Goal: Complete application form: Complete application form

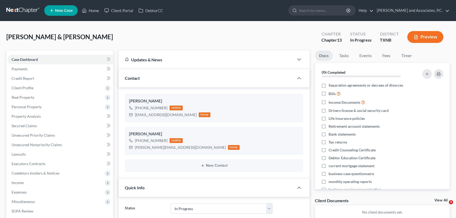
select select "7"
select select "6"
select select "0"
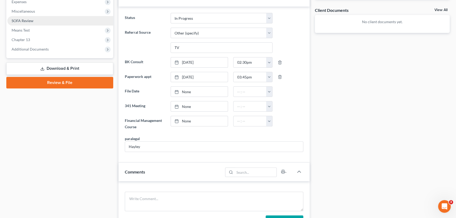
scroll to position [95, 0]
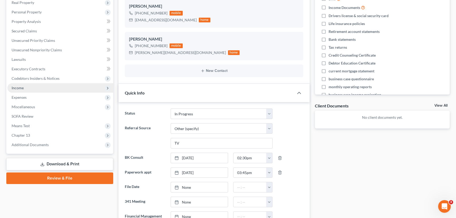
click at [39, 88] on span "Income" at bounding box center [60, 87] width 106 height 9
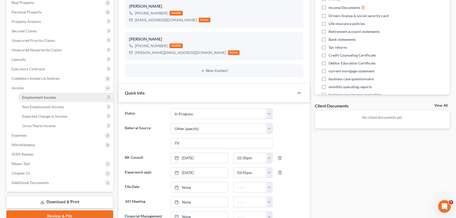
click at [46, 98] on span "Employment Income" at bounding box center [39, 97] width 34 height 4
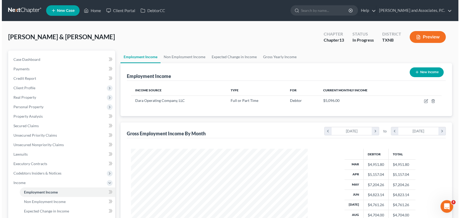
scroll to position [94, 187]
click at [420, 73] on button "New Income" at bounding box center [425, 72] width 34 height 10
select select "0"
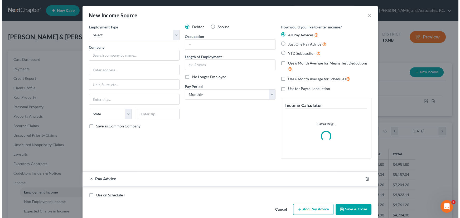
scroll to position [94, 189]
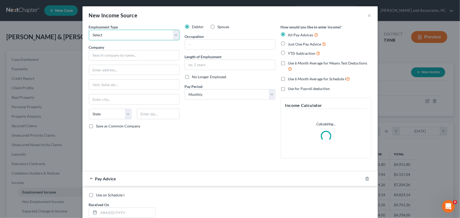
click at [122, 37] on select "Select Full or Part Time Employment Self Employment" at bounding box center [134, 35] width 91 height 11
select select "0"
click at [89, 30] on select "Select Full or Part Time Employment Self Employment" at bounding box center [134, 35] width 91 height 11
click at [110, 54] on input "text" at bounding box center [134, 55] width 91 height 11
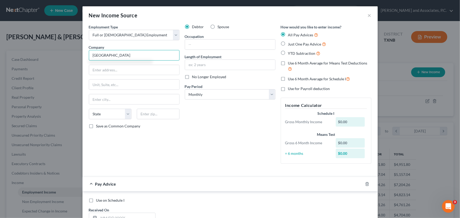
type input "Electra Hospital district"
type input "PO Box 1112"
type input "76360"
type input "Electra"
select select "45"
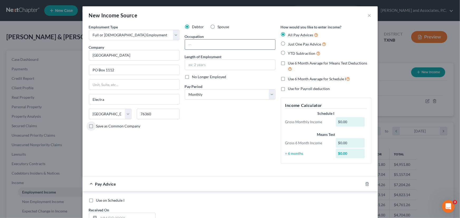
click at [208, 45] on input "text" at bounding box center [230, 45] width 90 height 10
type input "Daycare Teacher"
click at [192, 76] on label "No Longer Employed" at bounding box center [209, 76] width 34 height 5
click at [194, 76] on input "No Longer Employed" at bounding box center [195, 75] width 3 height 3
checkbox input "true"
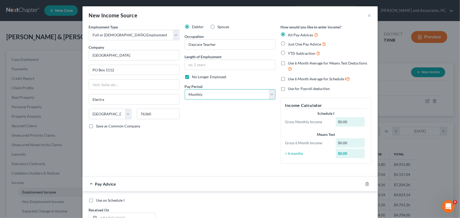
click at [209, 96] on select "Select Monthly Twice Monthly Every Other Week Weekly" at bounding box center [230, 94] width 91 height 11
select select "2"
click at [185, 89] on select "Select Monthly Twice Monthly Every Other Week Weekly" at bounding box center [230, 94] width 91 height 11
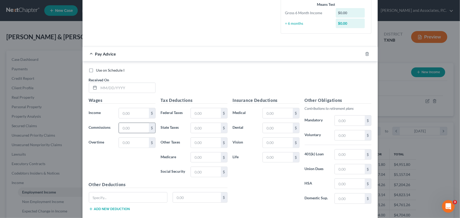
scroll to position [144, 0]
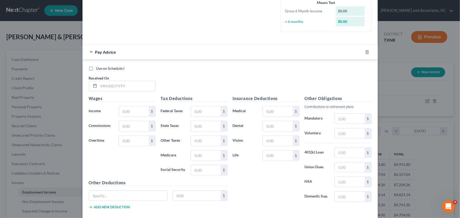
click at [100, 74] on div "Use on Schedule I Received On *" at bounding box center [230, 81] width 288 height 30
click at [100, 84] on input "text" at bounding box center [127, 86] width 56 height 10
type input "03/07/2025"
click at [128, 118] on div "Wages Income * $ Commissions $ Overtime $" at bounding box center [122, 137] width 72 height 84
click at [127, 113] on input "text" at bounding box center [134, 111] width 30 height 10
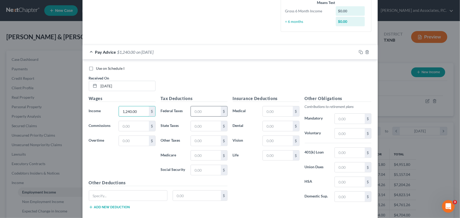
type input "1,240.00"
click at [197, 110] on input "text" at bounding box center [206, 111] width 30 height 10
click at [197, 170] on input "text" at bounding box center [206, 170] width 30 height 10
type input "62.36"
click at [197, 155] on input "text" at bounding box center [206, 156] width 30 height 10
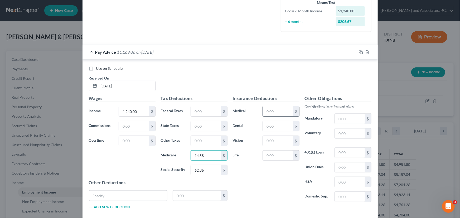
type input "14.58"
click at [281, 111] on input "text" at bounding box center [278, 111] width 30 height 10
type input "205.00"
click at [272, 126] on input "text" at bounding box center [278, 126] width 30 height 10
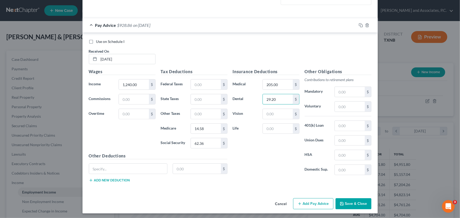
scroll to position [171, 0]
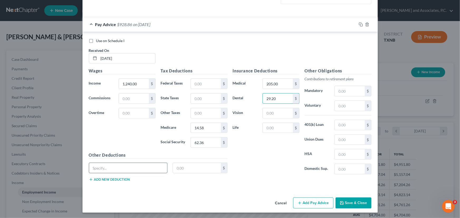
type input "29.20"
click at [100, 167] on input "text" at bounding box center [128, 168] width 78 height 10
type input "Guardian Misc."
type input "20.77"
click at [305, 205] on button "Add Pay Advice" at bounding box center [313, 203] width 40 height 11
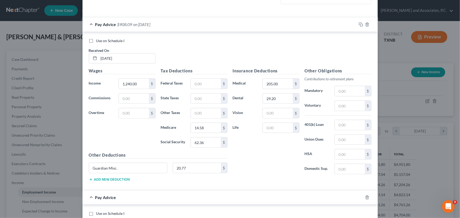
scroll to position [291, 0]
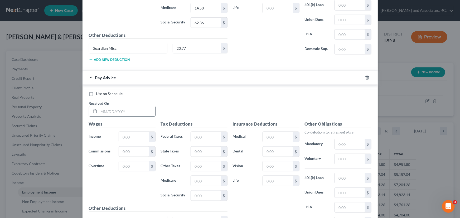
click at [100, 110] on input "text" at bounding box center [127, 111] width 56 height 10
type input "03/21/2025"
click at [123, 134] on input "text" at bounding box center [134, 137] width 30 height 10
type input "1,240.39"
click at [203, 179] on input "text" at bounding box center [206, 181] width 30 height 10
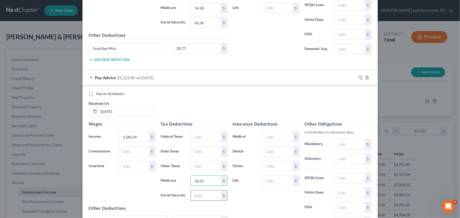
type input "14.59"
click at [192, 195] on input "text" at bounding box center [206, 196] width 30 height 10
type input "62.38"
click at [276, 135] on input "text" at bounding box center [278, 137] width 30 height 10
type input "205.00"
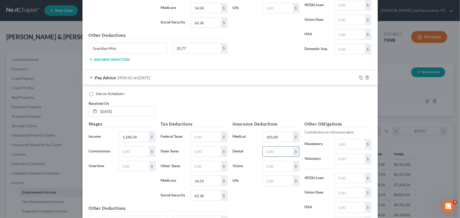
click at [273, 150] on input "text" at bounding box center [278, 152] width 30 height 10
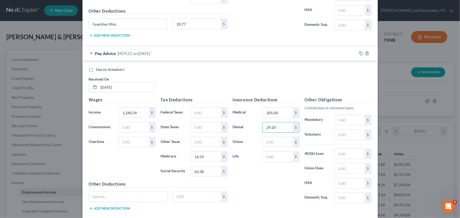
scroll to position [344, 0]
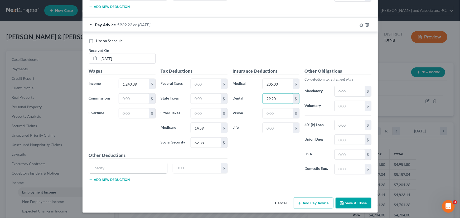
type input "29.20"
click at [106, 166] on input "text" at bounding box center [128, 168] width 78 height 10
type input "Guardian Misc"
type input "20.77"
click at [312, 201] on button "Add Pay Advice" at bounding box center [313, 203] width 40 height 11
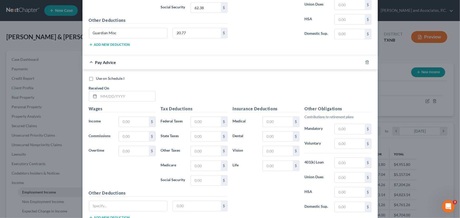
scroll to position [488, 0]
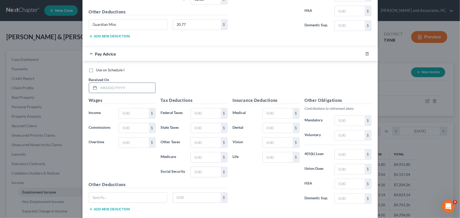
click at [99, 85] on input "text" at bounding box center [127, 88] width 56 height 10
type input "04/04/2025"
click at [135, 110] on input "text" at bounding box center [134, 114] width 30 height 10
type input "1,244.65"
click at [196, 160] on input "text" at bounding box center [206, 158] width 30 height 10
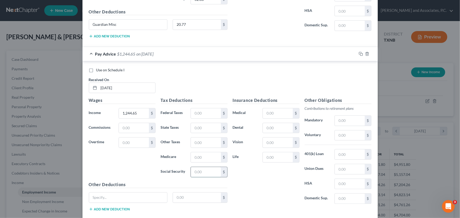
click at [195, 172] on input "text" at bounding box center [206, 172] width 30 height 10
type input "439.37"
click at [203, 154] on input "text" at bounding box center [206, 158] width 30 height 10
type input "14.65"
type input "62.65"
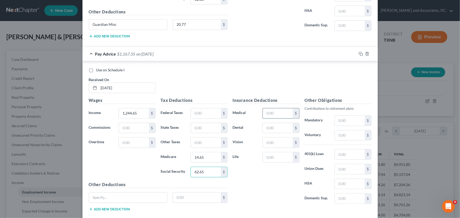
click at [269, 112] on input "text" at bounding box center [278, 114] width 30 height 10
type input "205.00"
click at [279, 125] on input "text" at bounding box center [278, 128] width 30 height 10
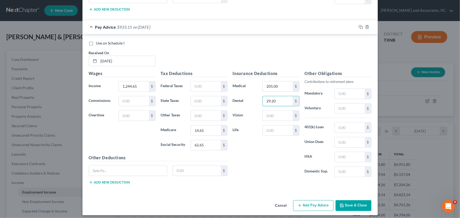
scroll to position [517, 0]
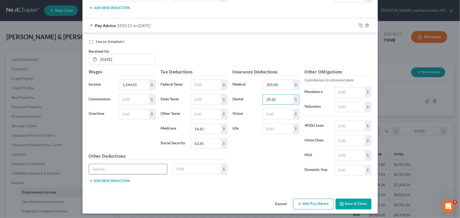
type input "29.20"
click at [101, 168] on input "text" at bounding box center [128, 169] width 78 height 10
type input "Guardian Misc"
type input "20.77"
click at [302, 199] on button "Add Pay Advice" at bounding box center [313, 204] width 40 height 11
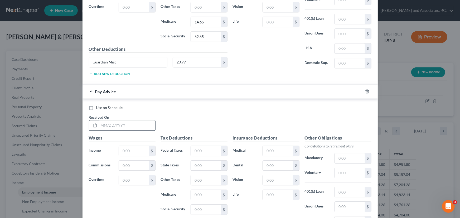
scroll to position [636, 0]
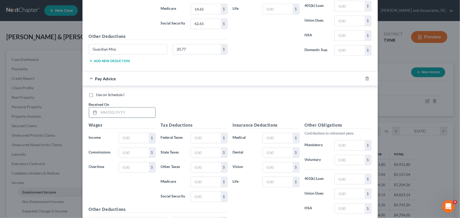
click at [114, 108] on input "text" at bounding box center [127, 113] width 56 height 10
type input "04/18/2025"
click at [124, 134] on input "text" at bounding box center [134, 138] width 30 height 10
type input "1,209.00"
click at [194, 179] on input "text" at bounding box center [206, 182] width 30 height 10
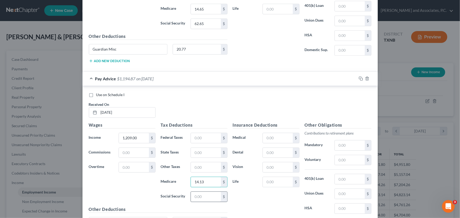
type input "14.13"
click at [198, 196] on input "text" at bounding box center [206, 197] width 30 height 10
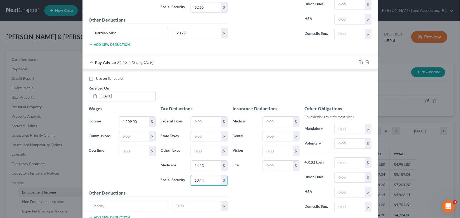
scroll to position [660, 0]
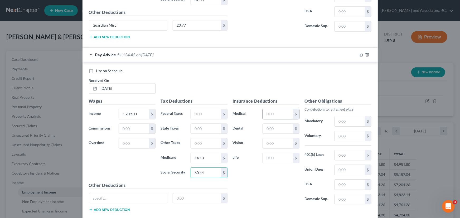
type input "60.44"
click at [268, 111] on input "text" at bounding box center [278, 114] width 30 height 10
type input "205.00"
click at [274, 129] on input "text" at bounding box center [278, 129] width 30 height 10
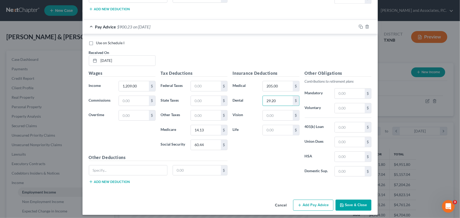
scroll to position [689, 0]
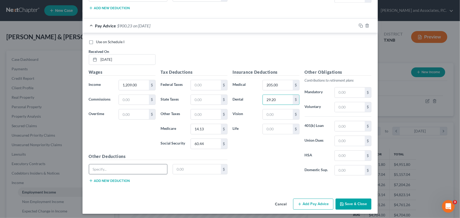
type input "29.20"
click at [99, 165] on input "text" at bounding box center [128, 169] width 78 height 10
type input "Guardian Misc"
type input "20.77"
click at [113, 180] on button "Add new deduction" at bounding box center [109, 181] width 41 height 4
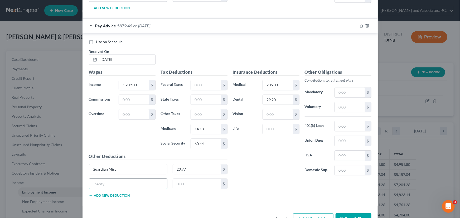
click at [101, 181] on input "text" at bounding box center [128, 184] width 78 height 10
type input "Tshirts"
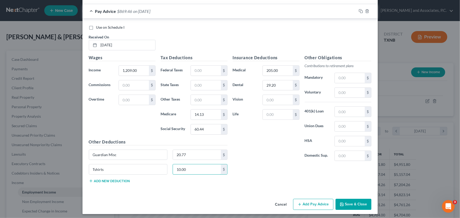
type input "10.00"
click at [312, 203] on button "Add Pay Advice" at bounding box center [313, 204] width 40 height 11
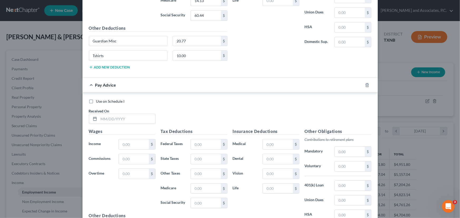
scroll to position [824, 0]
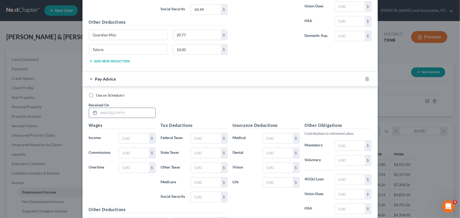
click at [106, 110] on input "text" at bounding box center [127, 113] width 56 height 10
type input "04/24/2025"
click at [129, 135] on input "text" at bounding box center [134, 138] width 30 height 10
type input "620.00"
click at [197, 135] on input "text" at bounding box center [206, 138] width 30 height 10
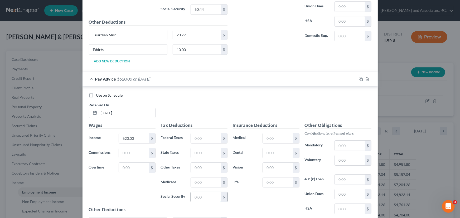
click at [192, 193] on input "text" at bounding box center [206, 197] width 30 height 10
type input "38.44"
click at [199, 182] on input "text" at bounding box center [206, 183] width 30 height 10
type input "8.99"
click at [273, 137] on input "text" at bounding box center [278, 138] width 30 height 10
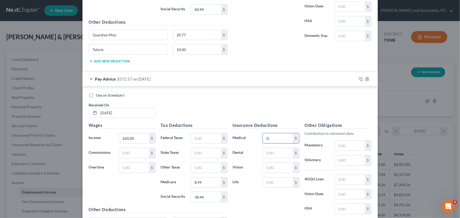
type input "0"
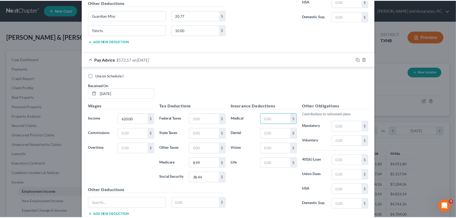
scroll to position [876, 0]
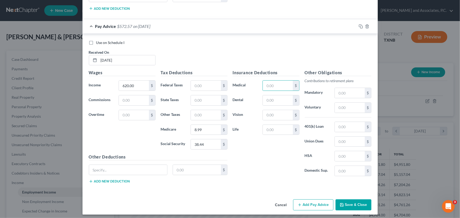
click at [352, 203] on button "Save & Close" at bounding box center [353, 204] width 36 height 11
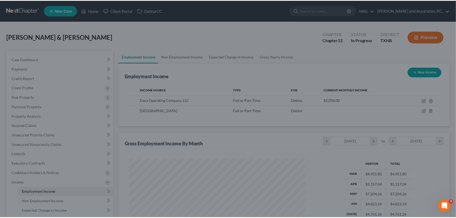
scroll to position [263428, 263335]
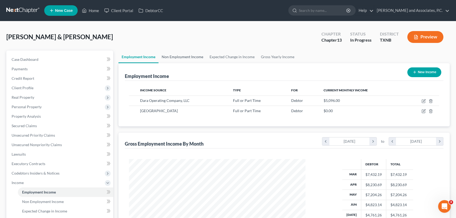
click at [179, 59] on link "Non Employment Income" at bounding box center [183, 57] width 48 height 13
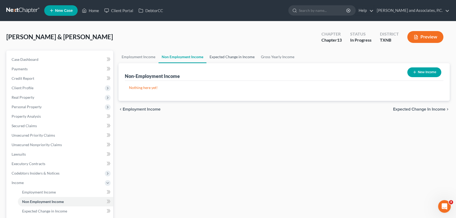
click at [218, 58] on link "Expected Change in Income" at bounding box center [232, 57] width 51 height 13
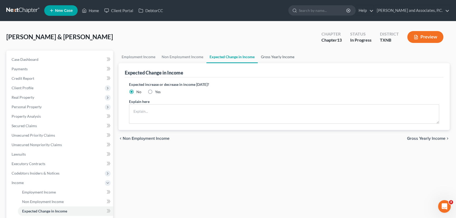
click at [281, 56] on link "Gross Yearly Income" at bounding box center [278, 57] width 40 height 13
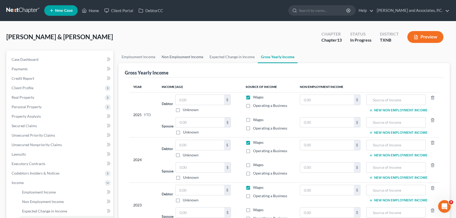
click at [186, 57] on link "Non Employment Income" at bounding box center [183, 57] width 48 height 13
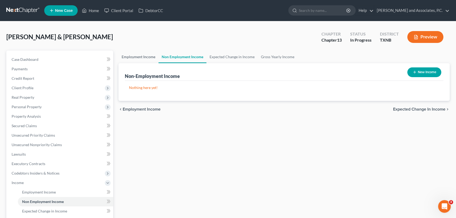
click at [141, 56] on link "Employment Income" at bounding box center [139, 57] width 40 height 13
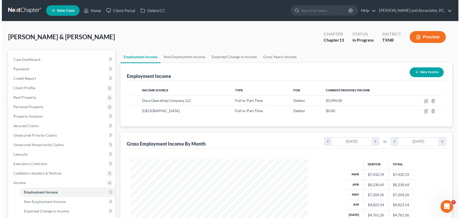
scroll to position [94, 187]
click at [423, 70] on button "New Income" at bounding box center [425, 72] width 34 height 10
select select "0"
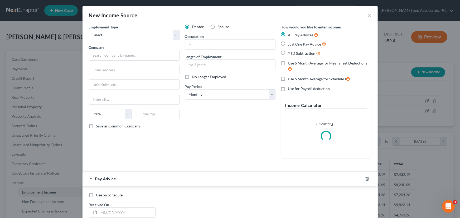
scroll to position [94, 189]
click at [106, 37] on select "Select Full or Part Time Employment Self Employment" at bounding box center [134, 35] width 91 height 11
select select "0"
click at [89, 30] on select "Select Full or Part Time Employment Self Employment" at bounding box center [134, 35] width 91 height 11
click at [101, 53] on input "text" at bounding box center [134, 55] width 91 height 11
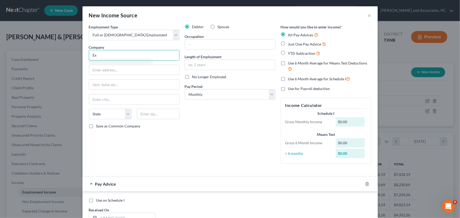
type input "E"
type input "Anticipated Income"
click at [203, 43] on input "text" at bounding box center [230, 45] width 90 height 10
type input "Paraprofessional"
click at [117, 71] on input "text" at bounding box center [134, 70] width 90 height 10
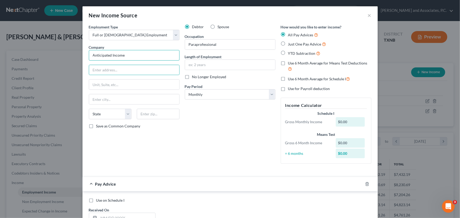
click at [125, 57] on input "Anticipated Income" at bounding box center [134, 55] width 91 height 11
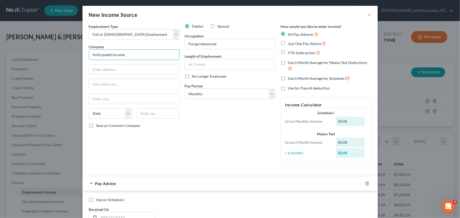
scroll to position [0, 0]
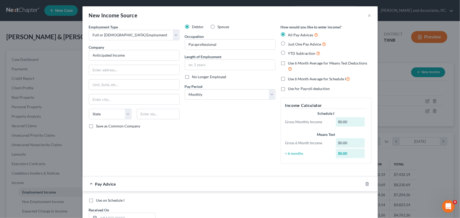
click at [288, 43] on label "Just One Pay Advice" at bounding box center [307, 44] width 38 height 6
click at [290, 43] on input "Just One Pay Advice" at bounding box center [291, 42] width 3 height 3
radio input "true"
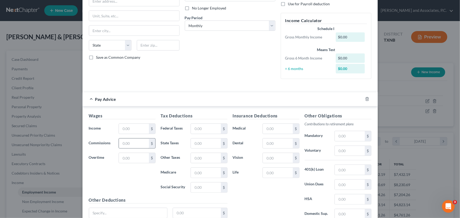
scroll to position [72, 0]
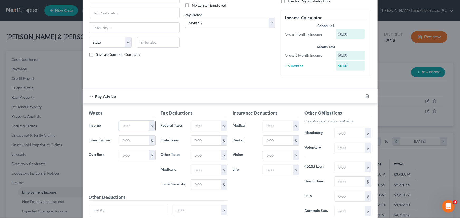
click at [125, 125] on input "text" at bounding box center [134, 126] width 30 height 10
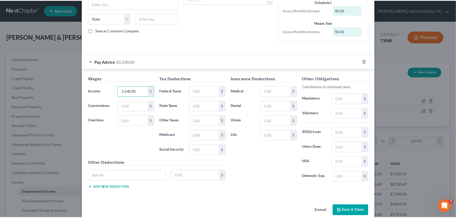
scroll to position [103, 0]
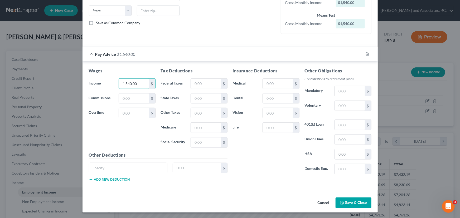
type input "1,540.00"
click at [356, 202] on button "Save & Close" at bounding box center [353, 203] width 36 height 11
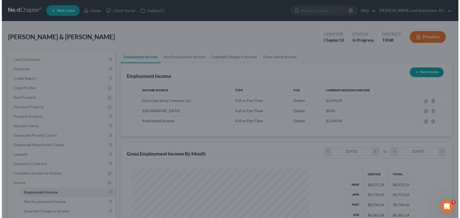
scroll to position [263428, 263335]
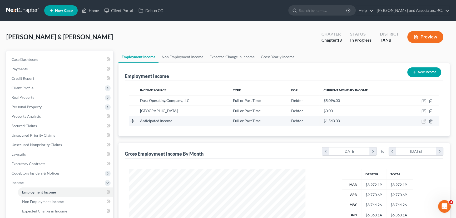
click at [425, 120] on icon "button" at bounding box center [424, 121] width 2 height 2
select select "0"
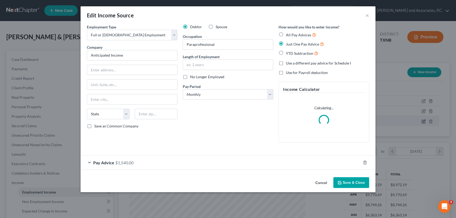
scroll to position [94, 189]
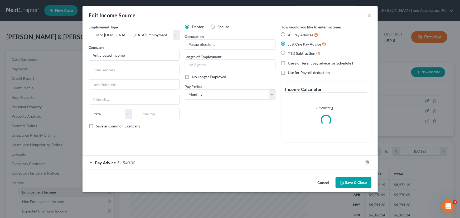
click at [218, 26] on label "Spouse" at bounding box center [224, 26] width 12 height 5
click at [220, 26] on input "Spouse" at bounding box center [221, 25] width 3 height 3
radio input "true"
click at [353, 185] on button "Save & Close" at bounding box center [353, 182] width 36 height 11
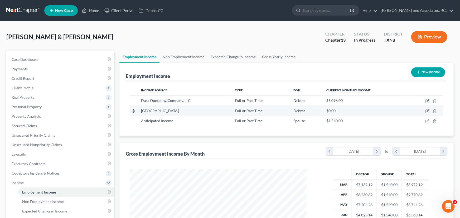
scroll to position [263428, 263335]
click at [422, 110] on icon "button" at bounding box center [423, 111] width 3 height 3
select select "0"
select select "45"
select select "2"
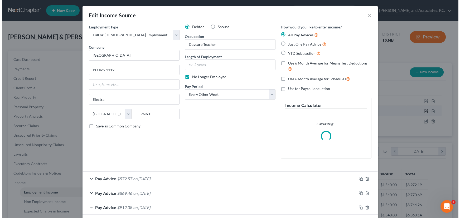
scroll to position [94, 189]
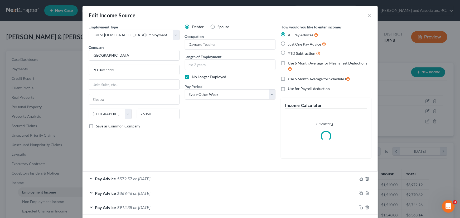
click at [218, 26] on label "Spouse" at bounding box center [224, 26] width 12 height 5
click at [220, 26] on input "Spouse" at bounding box center [221, 25] width 3 height 3
radio input "true"
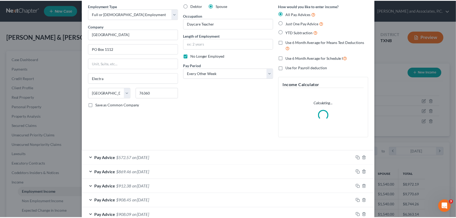
scroll to position [54, 0]
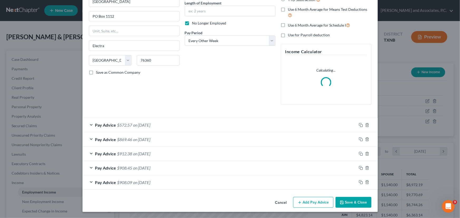
click at [357, 202] on button "Save & Close" at bounding box center [353, 202] width 36 height 11
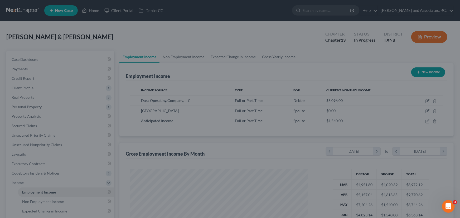
scroll to position [263428, 263335]
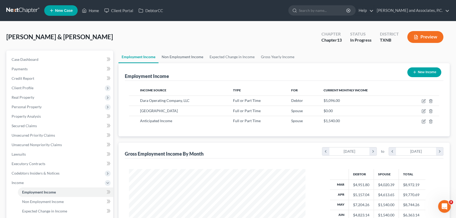
click at [182, 58] on link "Non Employment Income" at bounding box center [183, 57] width 48 height 13
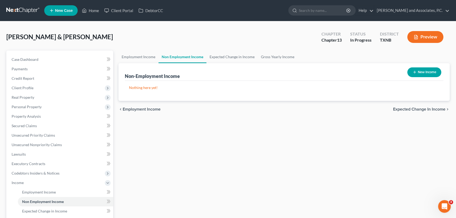
click at [420, 74] on button "New Income" at bounding box center [425, 72] width 34 height 10
select select "0"
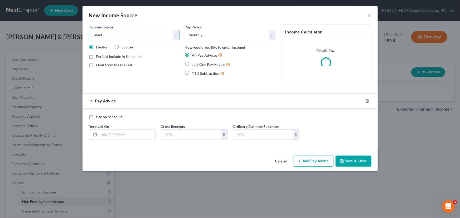
click at [113, 35] on select "Select Unemployment Disability (from employer) Pension Retirement Social Securi…" at bounding box center [134, 35] width 91 height 11
select select "0"
click at [89, 30] on select "Select Unemployment Disability (from employer) Pension Retirement Social Securi…" at bounding box center [134, 35] width 91 height 11
click at [122, 47] on label "Spouse" at bounding box center [128, 47] width 12 height 5
click at [124, 47] on input "Spouse" at bounding box center [125, 46] width 3 height 3
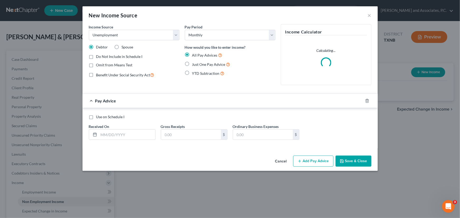
radio input "true"
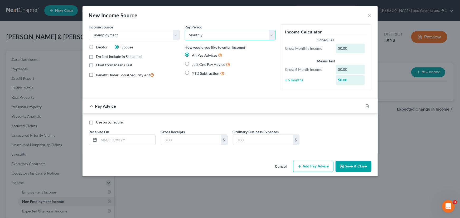
click at [205, 37] on select "Select Monthly Twice Monthly Every Other Week Weekly" at bounding box center [230, 35] width 91 height 11
select select "3"
click at [185, 30] on select "Select Monthly Twice Monthly Every Other Week Weekly" at bounding box center [230, 35] width 91 height 11
click at [117, 139] on input "text" at bounding box center [127, 140] width 56 height 10
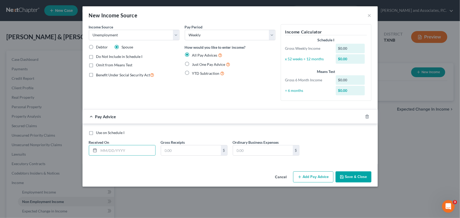
click at [192, 63] on label "Just One Pay Advice" at bounding box center [211, 64] width 38 height 6
click at [194, 63] on input "Just One Pay Advice" at bounding box center [195, 62] width 3 height 3
radio input "true"
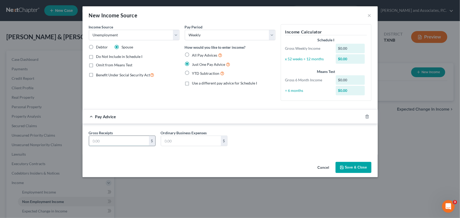
click at [117, 142] on input "text" at bounding box center [119, 141] width 60 height 10
type input "335.00"
click at [350, 167] on button "Save & Close" at bounding box center [353, 167] width 36 height 11
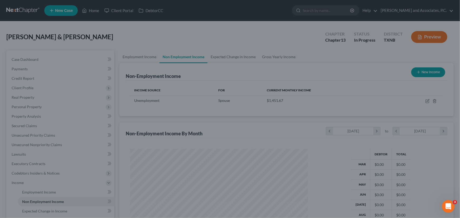
scroll to position [94, 187]
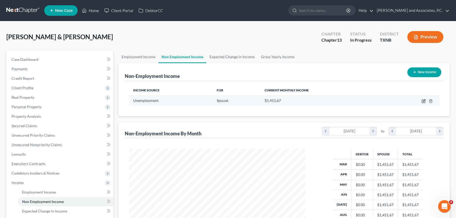
click at [423, 101] on icon "button" at bounding box center [424, 101] width 4 height 4
select select "0"
select select "3"
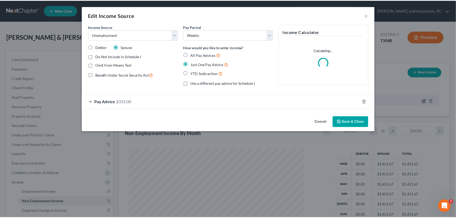
scroll to position [94, 189]
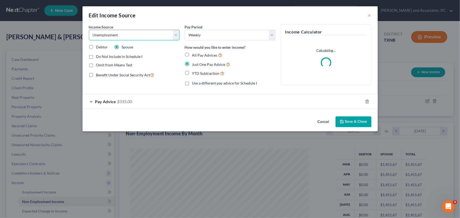
click at [146, 35] on select "Select Unemployment Disability (from employer) Pension Retirement Social Securi…" at bounding box center [134, 35] width 91 height 11
select select "13"
click at [89, 30] on select "Select Unemployment Disability (from employer) Pension Retirement Social Securi…" at bounding box center [134, 35] width 91 height 11
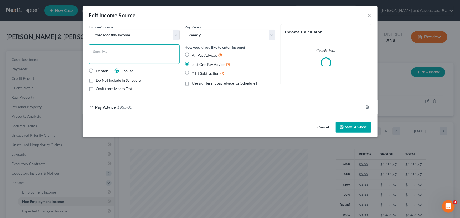
click at [118, 53] on textarea at bounding box center [134, 55] width 91 height 20
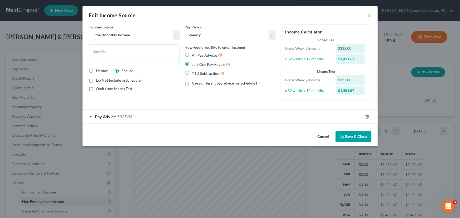
click at [320, 139] on button "Cancel" at bounding box center [323, 137] width 20 height 11
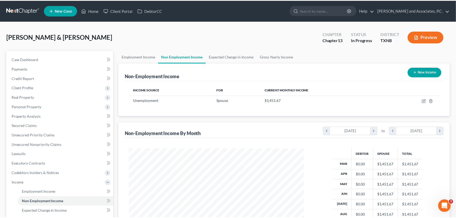
scroll to position [263428, 263335]
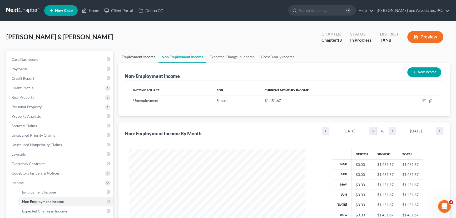
click at [140, 58] on link "Employment Income" at bounding box center [139, 57] width 40 height 13
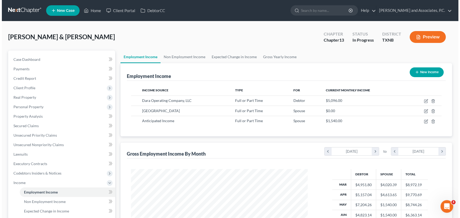
scroll to position [94, 187]
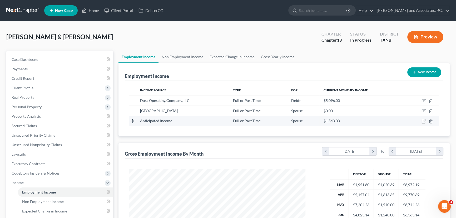
click at [424, 121] on icon "button" at bounding box center [424, 121] width 4 height 4
select select "0"
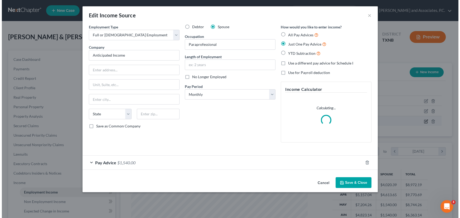
scroll to position [94, 189]
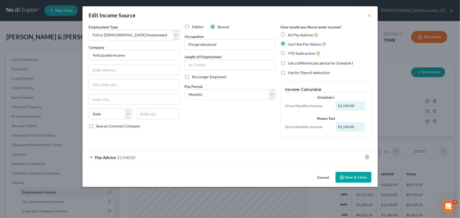
click at [258, 152] on div "Pay Advice $1,540.00" at bounding box center [222, 157] width 280 height 14
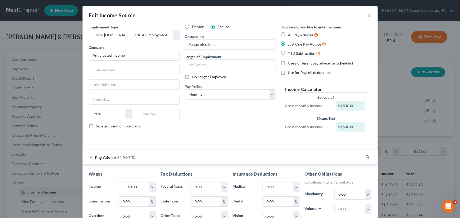
click at [233, 158] on div "Pay Advice $1,540.00" at bounding box center [222, 157] width 280 height 14
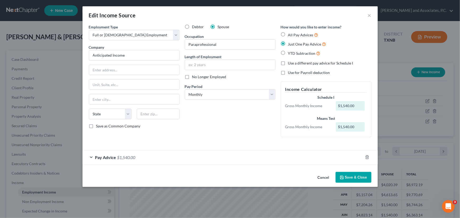
click at [228, 129] on div "Debtor Spouse Occupation Paraprofessional Length of Employment No Longer Employ…" at bounding box center [230, 82] width 96 height 117
drag, startPoint x: 140, startPoint y: 54, endPoint x: 86, endPoint y: 57, distance: 54.1
click at [86, 57] on div "Employment Type * Select Full or Part Time Employment Self Employment Company *…" at bounding box center [134, 82] width 96 height 117
click at [185, 158] on div "Pay Advice $1,540.00" at bounding box center [222, 157] width 280 height 14
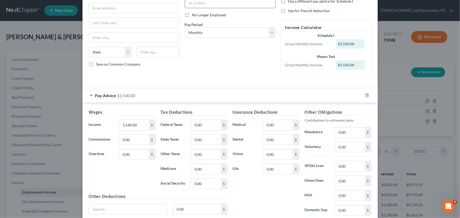
scroll to position [0, 0]
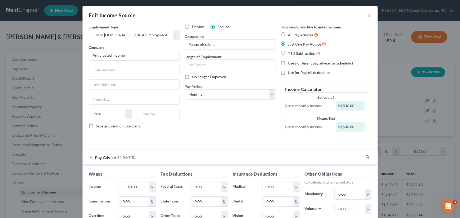
click at [288, 34] on label "All Pay Advices" at bounding box center [303, 35] width 30 height 6
click at [290, 34] on input "All Pay Advices" at bounding box center [291, 33] width 3 height 3
radio input "true"
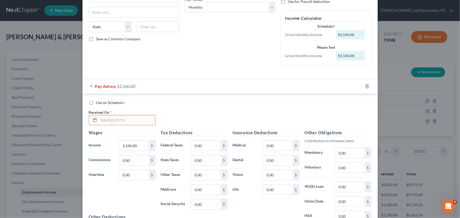
scroll to position [96, 0]
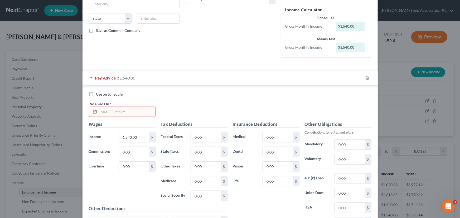
click at [96, 95] on label "Use on Schedule I" at bounding box center [110, 94] width 28 height 5
click at [98, 95] on input "Use on Schedule I" at bounding box center [99, 93] width 3 height 3
checkbox input "true"
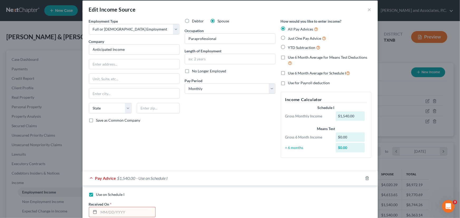
scroll to position [0, 0]
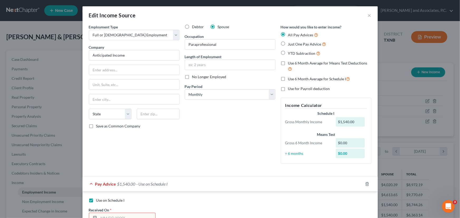
click at [207, 154] on div "Debtor Spouse Occupation Paraprofessional Length of Employment No Longer Employ…" at bounding box center [230, 96] width 96 height 144
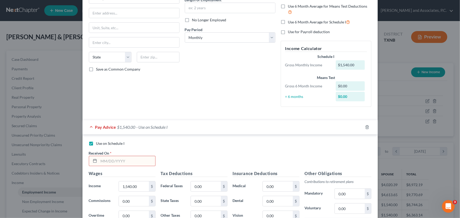
scroll to position [72, 0]
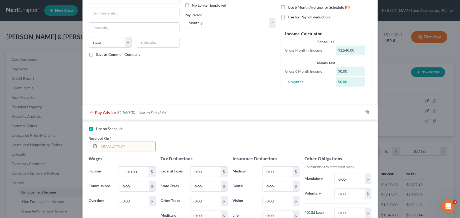
click at [105, 147] on input "text" at bounding box center [127, 147] width 56 height 10
click at [190, 125] on div "Use on Schedule I Received On * Wages Income * 1,540.00 $ Commissions 0.00 $ Ov…" at bounding box center [229, 199] width 295 height 158
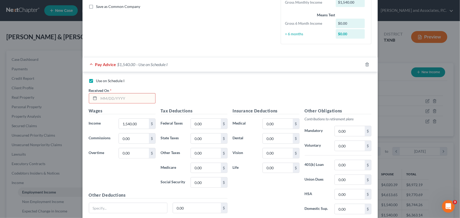
click at [207, 96] on div "Use on Schedule I Received On *" at bounding box center [230, 93] width 288 height 30
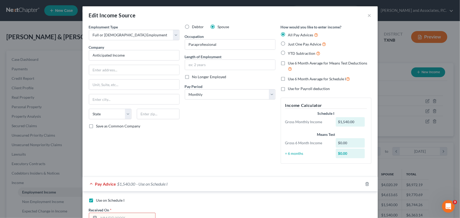
scroll to position [0, 0]
click at [288, 44] on label "Just One Pay Advice" at bounding box center [307, 44] width 38 height 6
click at [290, 44] on input "Just One Pay Advice" at bounding box center [291, 42] width 3 height 3
radio input "true"
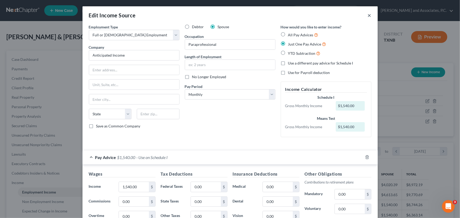
click at [369, 15] on button "×" at bounding box center [370, 15] width 4 height 6
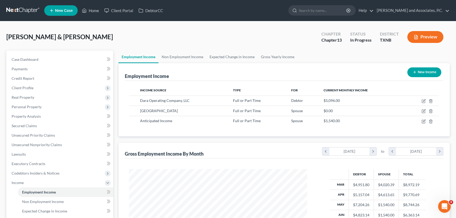
scroll to position [263428, 263335]
click at [227, 58] on link "Expected Change in Income" at bounding box center [232, 57] width 51 height 13
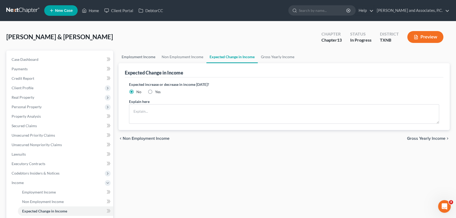
click at [140, 57] on link "Employment Income" at bounding box center [139, 57] width 40 height 13
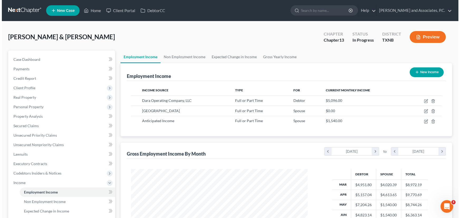
scroll to position [94, 187]
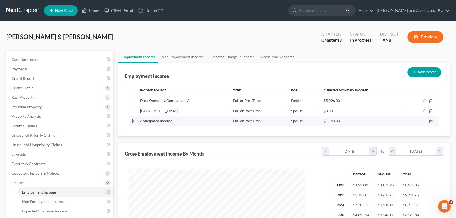
click at [422, 122] on icon "button" at bounding box center [424, 121] width 4 height 4
select select "0"
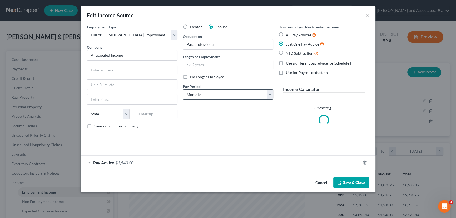
scroll to position [94, 189]
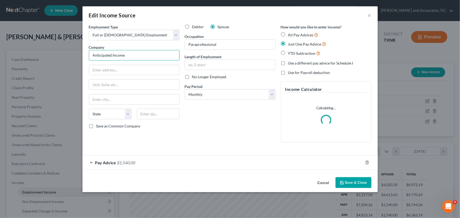
drag, startPoint x: 135, startPoint y: 56, endPoint x: 87, endPoint y: 56, distance: 47.2
click at [88, 56] on div "Employment Type * Select Full or Part Time Employment Self Employment Company *…" at bounding box center [134, 85] width 96 height 123
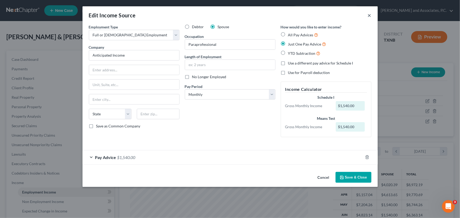
drag, startPoint x: 370, startPoint y: 14, endPoint x: 341, endPoint y: 19, distance: 29.0
click at [370, 14] on button "×" at bounding box center [370, 15] width 4 height 6
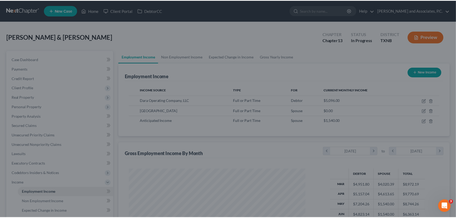
scroll to position [263428, 263335]
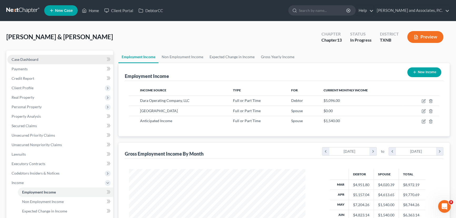
click at [70, 58] on link "Case Dashboard" at bounding box center [60, 59] width 106 height 9
select select "6"
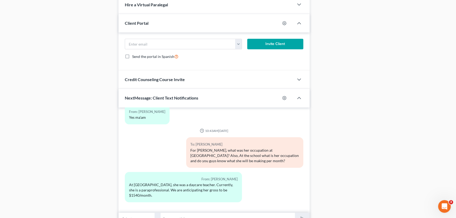
scroll to position [454, 0]
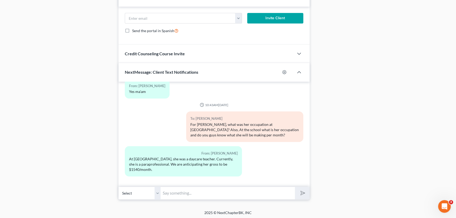
click at [192, 195] on input "text" at bounding box center [228, 193] width 134 height 13
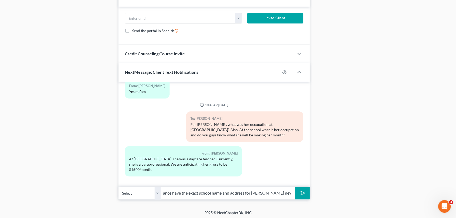
scroll to position [0, 24]
type input "Do you by chance have the exact school name and address for Valeries new income."
click at [295, 187] on button "submit" at bounding box center [302, 193] width 14 height 12
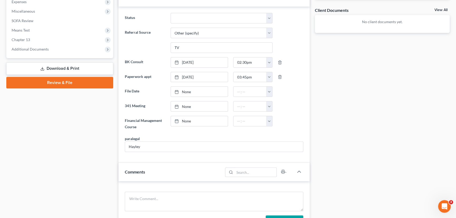
scroll to position [71, 0]
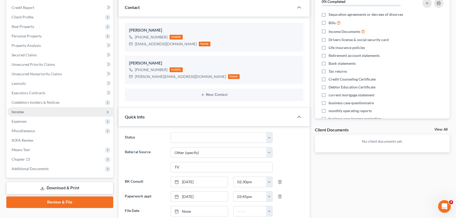
click at [18, 110] on span "Income" at bounding box center [18, 112] width 12 height 4
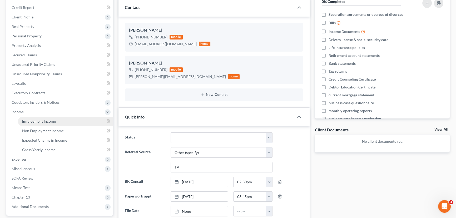
click at [31, 120] on span "Employment Income" at bounding box center [39, 121] width 34 height 4
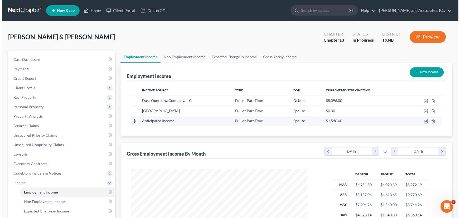
scroll to position [94, 187]
click at [424, 121] on icon "button" at bounding box center [424, 121] width 4 height 4
select select "0"
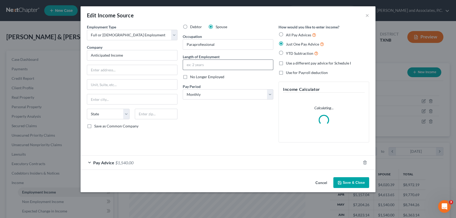
scroll to position [94, 189]
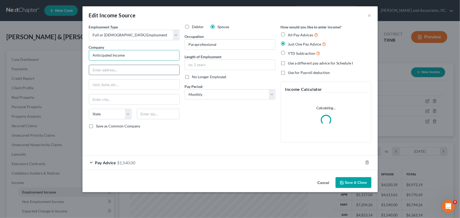
drag, startPoint x: 157, startPoint y: 55, endPoint x: 119, endPoint y: 74, distance: 42.1
click at [81, 61] on div "Edit Income Source × Employment Type * Select Full or Part Time Employment Self…" at bounding box center [230, 109] width 460 height 218
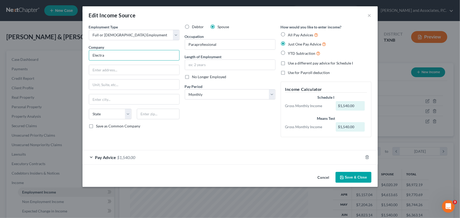
click at [122, 56] on input "Electra" at bounding box center [134, 55] width 91 height 11
click at [116, 66] on div "Electra ISD" at bounding box center [120, 64] width 55 height 5
type input "Electra ISD"
type input "200 S Bailey"
type input "Electra"
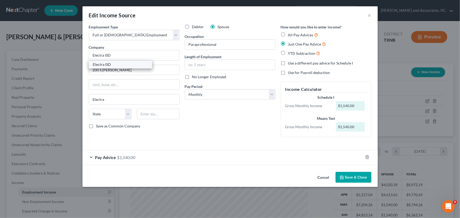
select select "45"
type input "76360"
click at [204, 66] on input "text" at bounding box center [230, 65] width 90 height 10
type input "2"
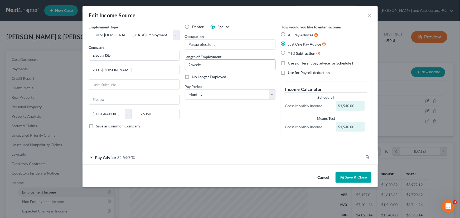
type input "2 weeks"
click at [363, 176] on button "Save & Close" at bounding box center [353, 177] width 36 height 11
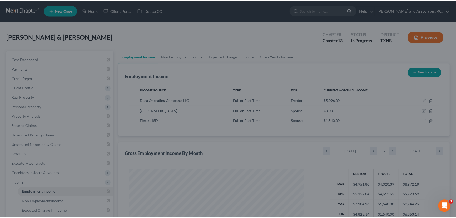
scroll to position [263428, 263335]
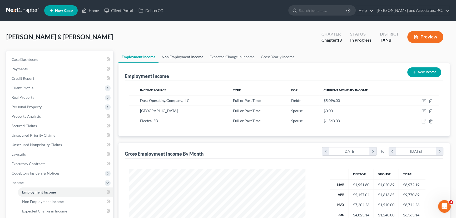
click at [184, 57] on link "Non Employment Income" at bounding box center [183, 57] width 48 height 13
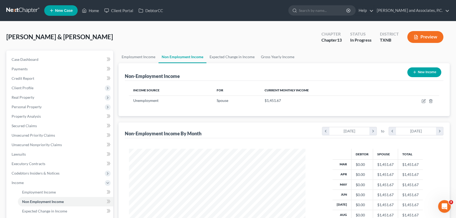
scroll to position [94, 187]
click at [150, 60] on link "Employment Income" at bounding box center [139, 57] width 40 height 13
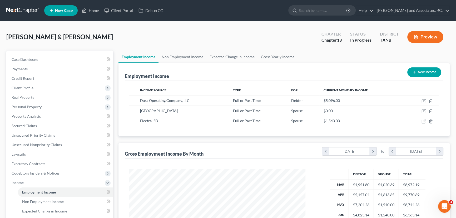
scroll to position [94, 187]
click at [179, 59] on link "Non Employment Income" at bounding box center [183, 57] width 48 height 13
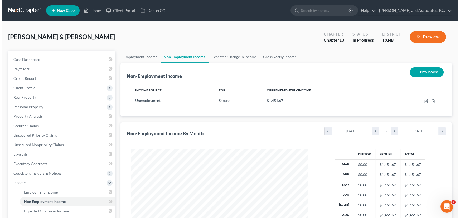
scroll to position [94, 187]
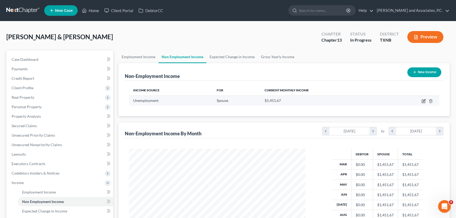
click at [424, 102] on icon "button" at bounding box center [424, 101] width 4 height 4
select select "0"
select select "3"
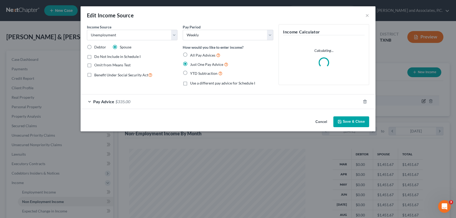
scroll to position [94, 189]
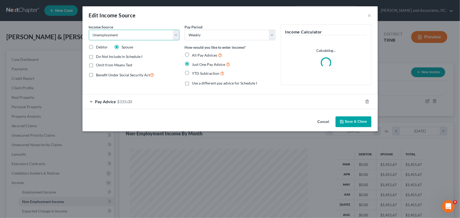
click at [142, 36] on select "Select Unemployment Disability (from employer) Pension Retirement Social Securi…" at bounding box center [134, 35] width 91 height 11
select select "13"
click at [89, 30] on select "Select Unemployment Disability (from employer) Pension Retirement Social Securi…" at bounding box center [134, 35] width 91 height 11
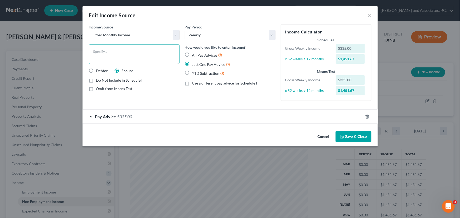
click at [127, 54] on textarea at bounding box center [134, 55] width 91 height 20
type textarea "Unemployment- received from 4/13/2025 to 8/2/2025, no longer receives."
click at [354, 137] on button "Save & Close" at bounding box center [353, 136] width 36 height 11
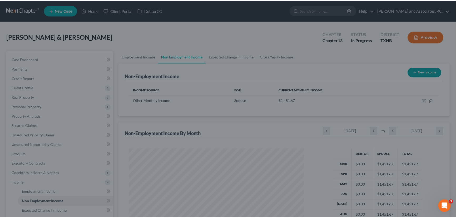
scroll to position [263428, 263335]
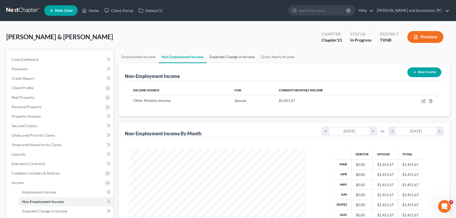
click at [220, 57] on link "Expected Change in Income" at bounding box center [232, 57] width 51 height 13
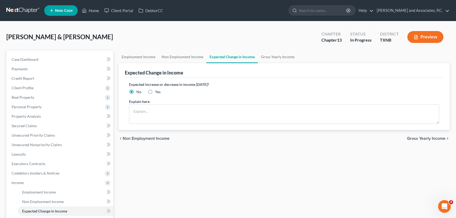
click at [155, 92] on label "Yes" at bounding box center [158, 91] width 6 height 5
click at [157, 92] on input "Yes" at bounding box center [158, 90] width 3 height 3
radio input "true"
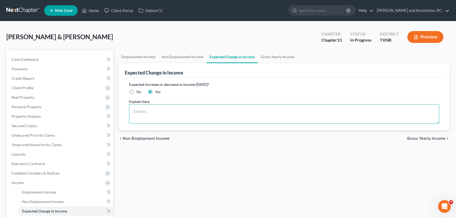
click at [142, 113] on textarea at bounding box center [284, 114] width 310 height 20
type textarea "Newly Employed at Electra ISD as of August 4th, 2025."
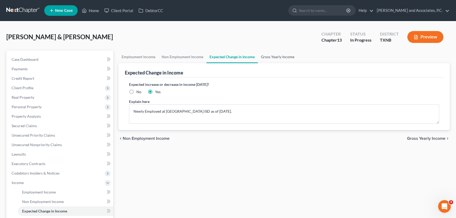
click at [266, 60] on link "Gross Yearly Income" at bounding box center [278, 57] width 40 height 13
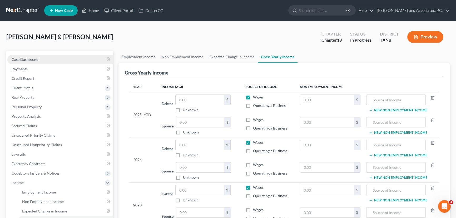
click at [43, 59] on link "Case Dashboard" at bounding box center [60, 59] width 106 height 9
select select "6"
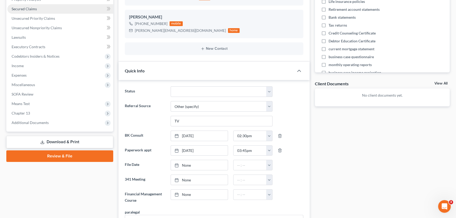
scroll to position [120, 0]
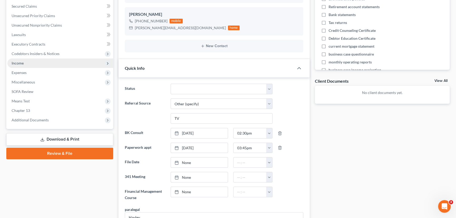
click at [32, 63] on span "Income" at bounding box center [60, 63] width 106 height 9
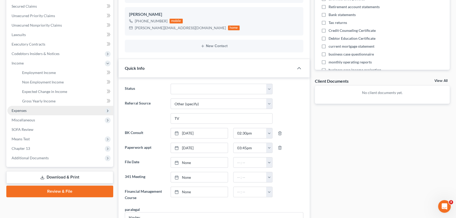
click at [37, 109] on span "Expenses" at bounding box center [60, 110] width 106 height 9
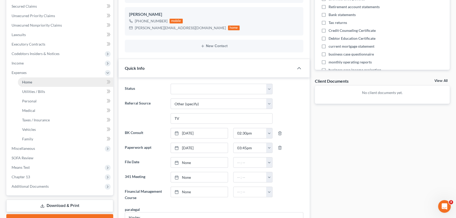
click at [35, 82] on link "Home" at bounding box center [65, 81] width 95 height 9
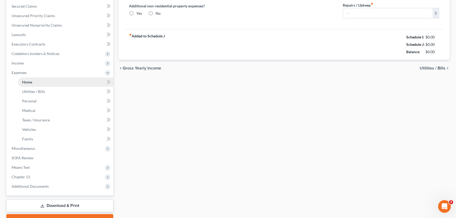
scroll to position [8, 0]
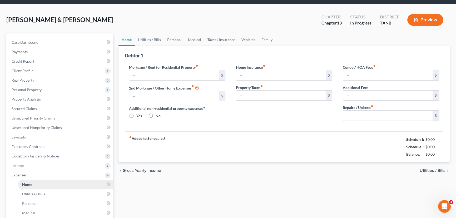
type input "796.00"
type input "0.00"
radio input "true"
type input "0.00"
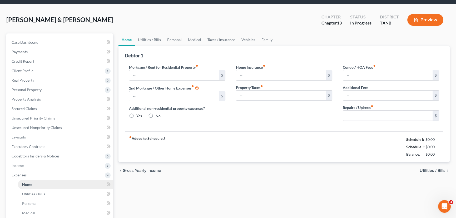
type input "0.00"
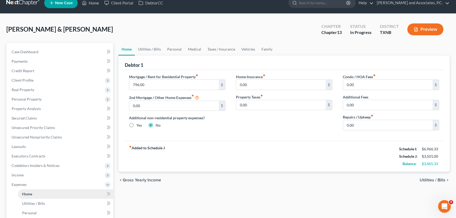
scroll to position [0, 0]
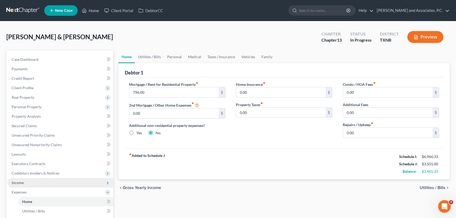
click at [32, 182] on span "Income" at bounding box center [60, 182] width 106 height 9
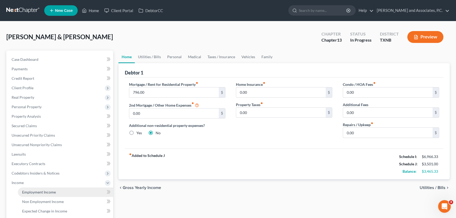
click at [43, 191] on span "Employment Income" at bounding box center [39, 192] width 34 height 4
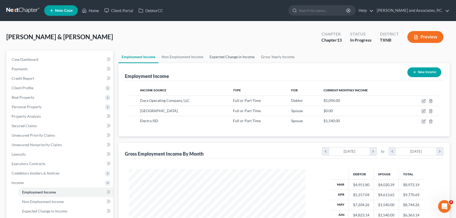
scroll to position [94, 187]
click at [239, 56] on link "Expected Change in Income" at bounding box center [232, 57] width 51 height 13
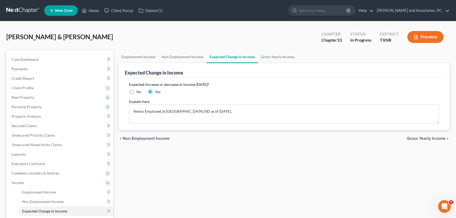
click at [137, 92] on label "No" at bounding box center [139, 91] width 5 height 5
click at [139, 92] on input "No" at bounding box center [140, 90] width 3 height 3
radio input "true"
click at [269, 60] on link "Gross Yearly Income" at bounding box center [278, 57] width 40 height 13
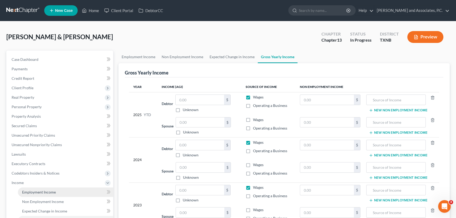
click at [29, 189] on link "Employment Income" at bounding box center [65, 192] width 95 height 9
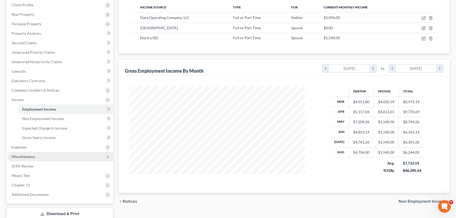
scroll to position [96, 0]
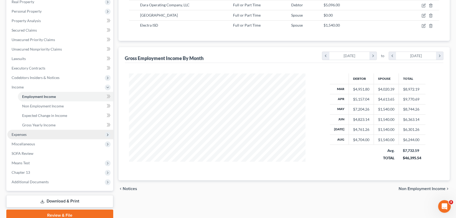
click at [37, 135] on span "Expenses" at bounding box center [60, 134] width 106 height 9
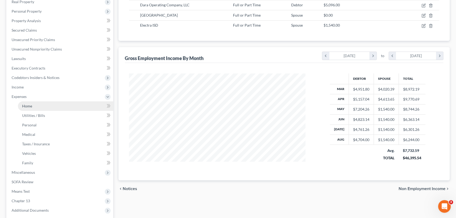
click at [39, 106] on link "Home" at bounding box center [65, 105] width 95 height 9
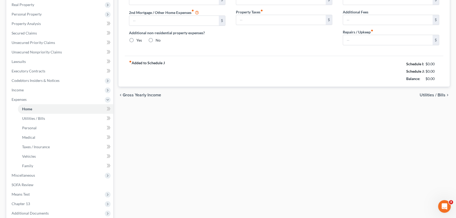
type input "796.00"
type input "0.00"
radio input "true"
type input "0.00"
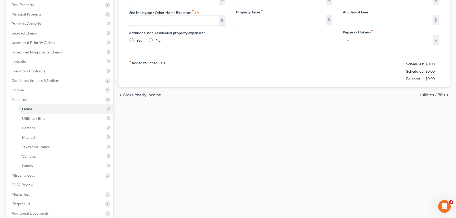
type input "0.00"
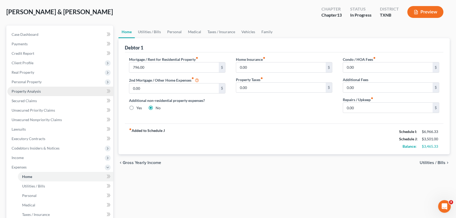
scroll to position [24, 0]
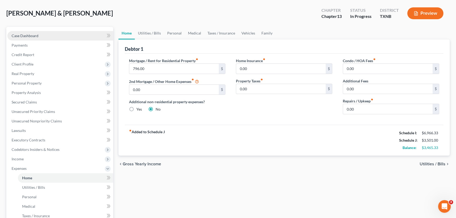
click at [44, 35] on link "Case Dashboard" at bounding box center [60, 35] width 106 height 9
select select "6"
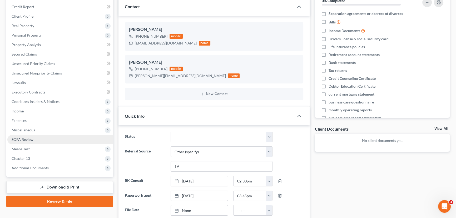
scroll to position [96, 0]
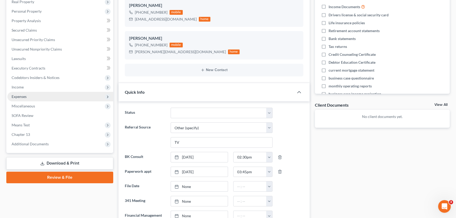
click at [34, 96] on span "Expenses" at bounding box center [60, 96] width 106 height 9
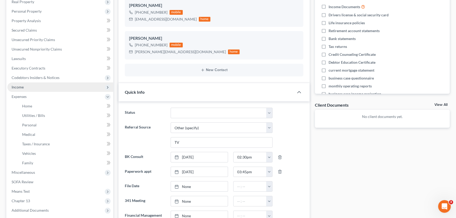
click at [41, 88] on span "Income" at bounding box center [60, 86] width 106 height 9
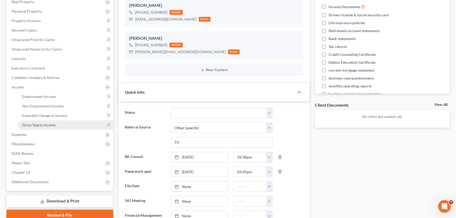
click at [45, 125] on span "Gross Yearly Income" at bounding box center [38, 125] width 33 height 4
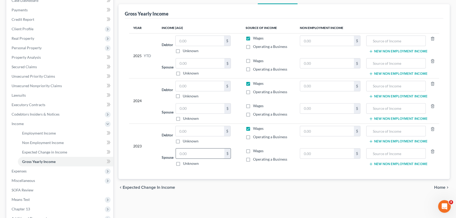
scroll to position [72, 0]
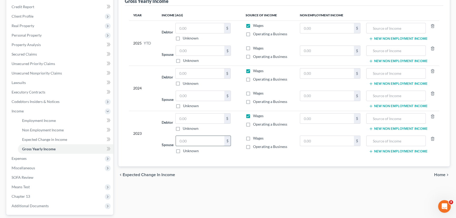
click at [194, 142] on input "text" at bounding box center [200, 141] width 48 height 10
click at [199, 116] on input "text" at bounding box center [200, 119] width 48 height 10
type input "8"
type input "0"
type input "83,478.00"
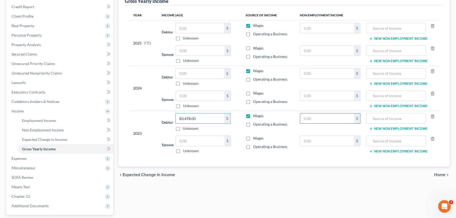
click at [316, 119] on input "text" at bounding box center [327, 119] width 54 height 10
type input "4,120.00"
type input "W"
type input "Gambling Winnings"
click at [208, 93] on input "text" at bounding box center [200, 96] width 48 height 10
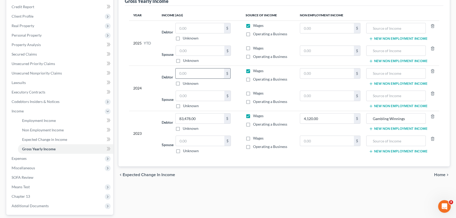
click at [196, 73] on input "text" at bounding box center [200, 74] width 48 height 10
type input "91,059.00"
click at [316, 71] on input "text" at bounding box center [327, 74] width 54 height 10
type input "40,474.00"
type input "g"
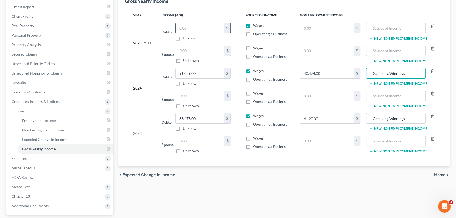
type input "Gambling Winnings"
click at [195, 25] on input "text" at bounding box center [200, 28] width 48 height 10
click at [191, 49] on input "text" at bounding box center [200, 51] width 48 height 10
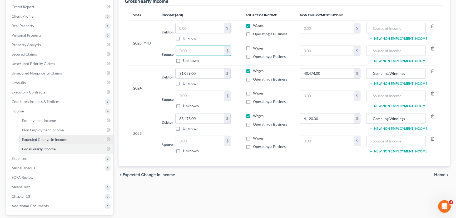
click at [43, 138] on span "Expected Change in Income" at bounding box center [44, 139] width 45 height 4
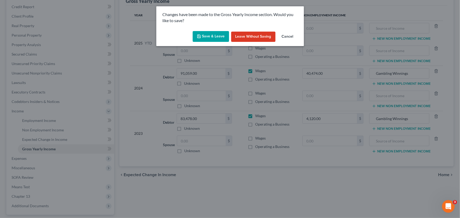
click at [220, 35] on button "Save & Leave" at bounding box center [211, 36] width 36 height 11
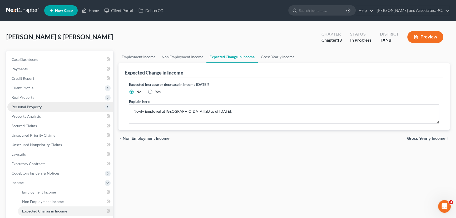
click at [29, 106] on span "Personal Property" at bounding box center [27, 107] width 30 height 4
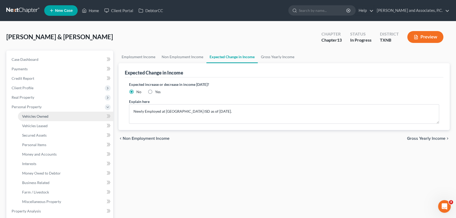
click at [32, 116] on span "Vehicles Owned" at bounding box center [35, 116] width 26 height 4
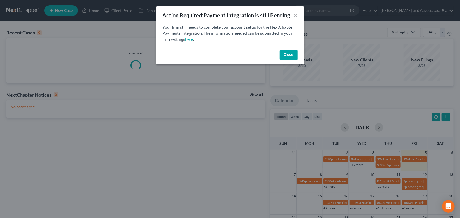
click at [285, 56] on button "Close" at bounding box center [289, 55] width 18 height 11
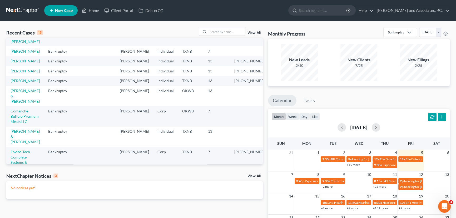
scroll to position [96, 0]
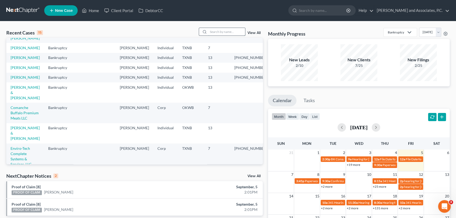
click at [223, 32] on input "search" at bounding box center [226, 32] width 37 height 8
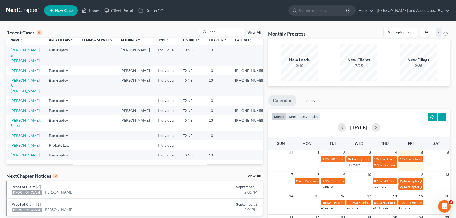
scroll to position [3, 0]
type input "hod"
click at [23, 51] on link "Hodgkins, Joseph & Valerie" at bounding box center [25, 55] width 29 height 15
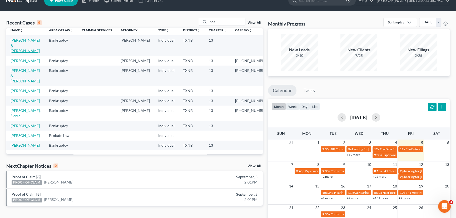
scroll to position [24, 0]
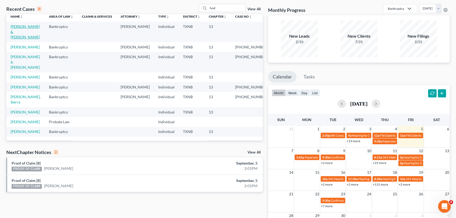
select select "6"
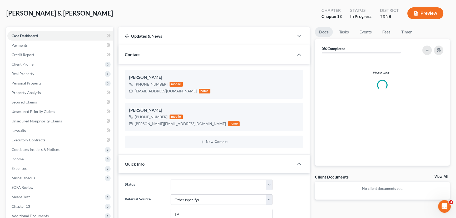
scroll to position [22, 0]
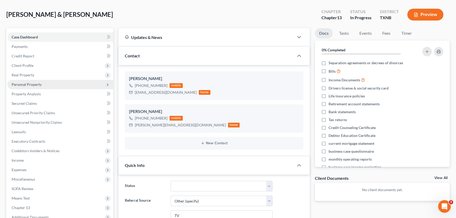
click at [25, 85] on span "Personal Property" at bounding box center [27, 84] width 30 height 4
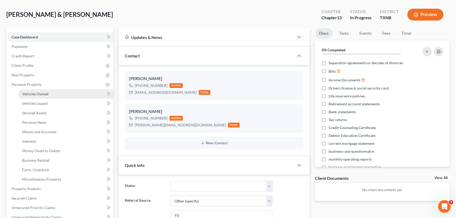
click at [32, 92] on span "Vehicles Owned" at bounding box center [35, 94] width 26 height 4
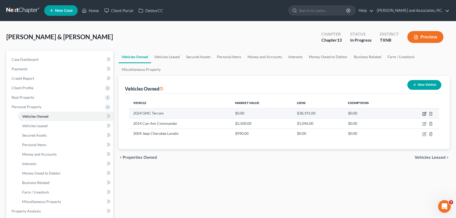
click at [425, 114] on icon "button" at bounding box center [425, 114] width 4 height 4
select select "0"
select select "2"
select select "1"
select select "2"
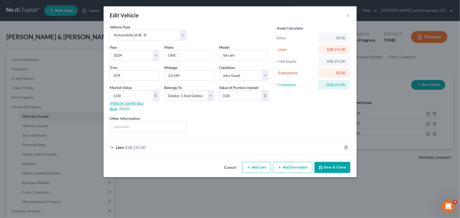
click at [126, 104] on link "Kelly Blue Book" at bounding box center [127, 106] width 34 height 10
click at [136, 94] on input "0.00" at bounding box center [131, 96] width 42 height 10
type input "2"
type input "2.00"
type input "27"
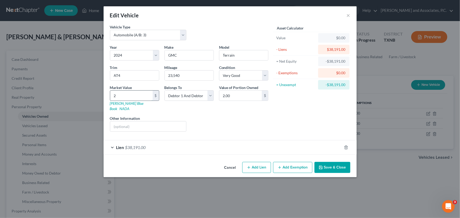
type input "27.00"
type input "272"
type input "272.00"
type input "2720"
type input "2,720.00"
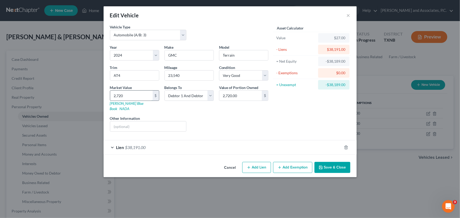
type input "2,7205"
type input "27,205.00"
click at [339, 162] on button "Save & Close" at bounding box center [332, 167] width 36 height 11
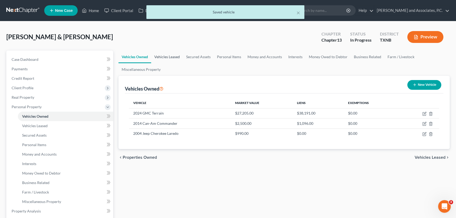
click at [176, 56] on link "Vehicles Leased" at bounding box center [167, 57] width 32 height 13
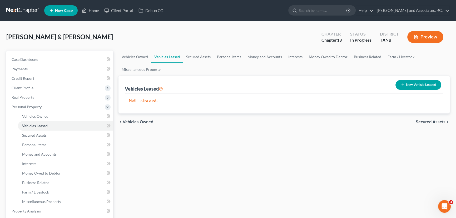
click at [317, 162] on div "Vehicles Owned Vehicles Leased Secured Assets Personal Items Money and Accounts…" at bounding box center [284, 212] width 337 height 323
click at [94, 13] on link "Home" at bounding box center [90, 10] width 22 height 9
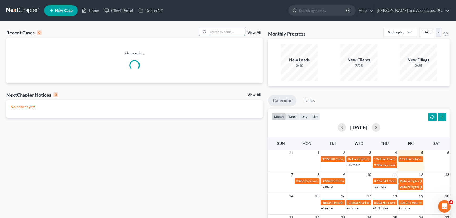
click at [226, 32] on input "search" at bounding box center [226, 32] width 37 height 8
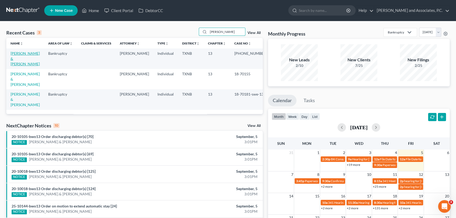
type input "moreno"
click at [28, 53] on link "[PERSON_NAME] & [PERSON_NAME]" at bounding box center [25, 58] width 29 height 15
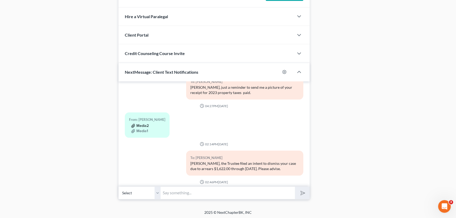
scroll to position [144, 0]
click at [144, 124] on button "Media2" at bounding box center [140, 126] width 18 height 4
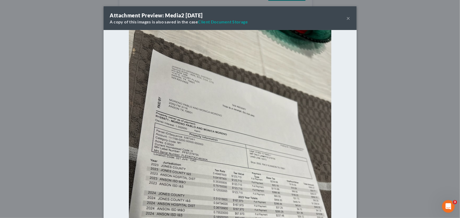
click at [347, 17] on button "×" at bounding box center [349, 18] width 4 height 6
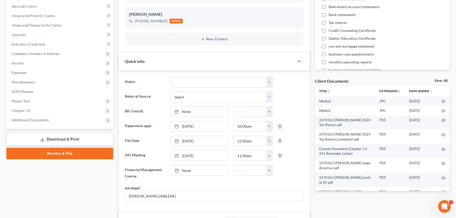
scroll to position [0, 0]
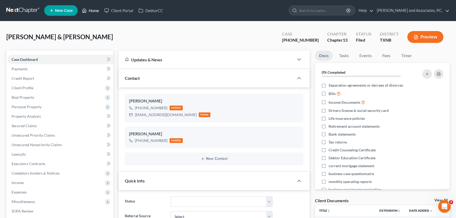
click at [94, 11] on link "Home" at bounding box center [90, 10] width 22 height 9
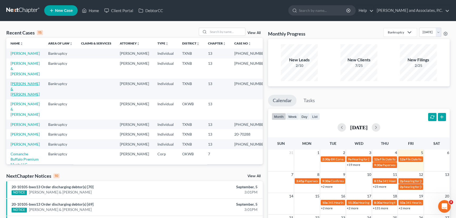
click at [26, 82] on link "[PERSON_NAME] & [PERSON_NAME]" at bounding box center [25, 88] width 29 height 15
select select "5"
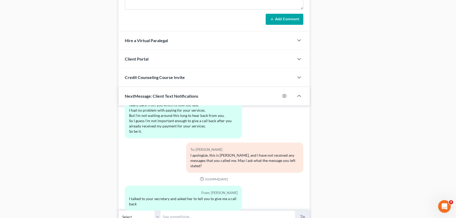
scroll to position [479, 0]
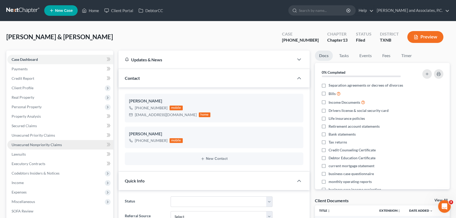
scroll to position [505, 0]
